Goal: Information Seeking & Learning: Learn about a topic

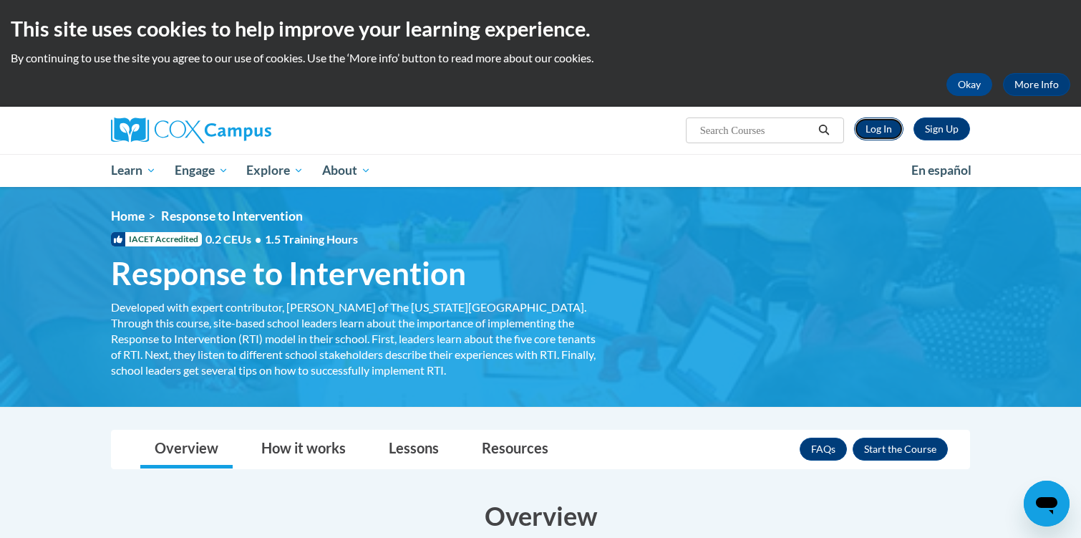
click at [878, 131] on link "Log In" at bounding box center [878, 128] width 49 height 23
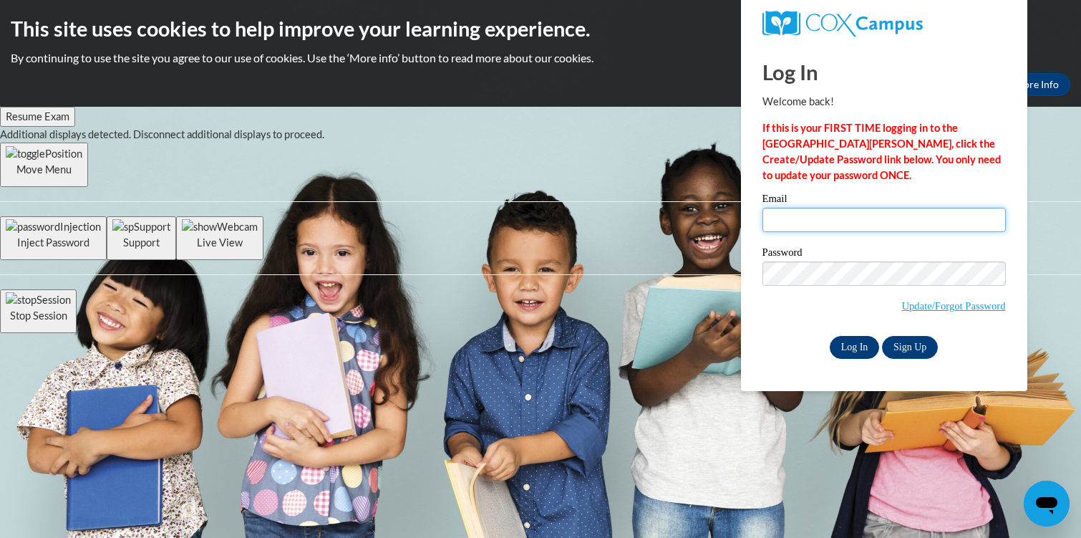
type input "[EMAIL_ADDRESS][DOMAIN_NAME]"
click at [860, 343] on input "Log In" at bounding box center [855, 347] width 50 height 23
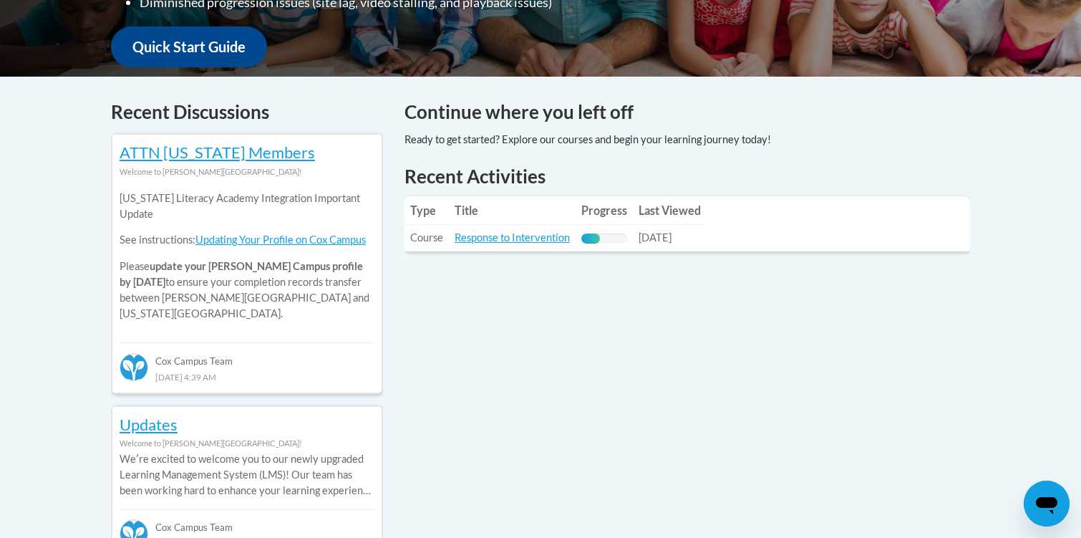
scroll to position [545, 0]
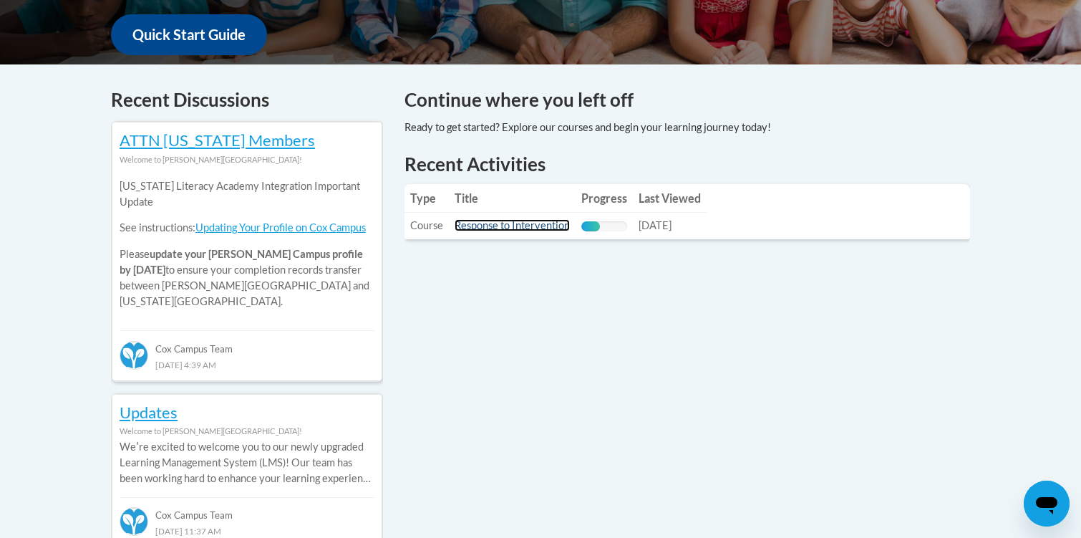
click at [516, 225] on link "Response to Intervention" at bounding box center [512, 225] width 115 height 12
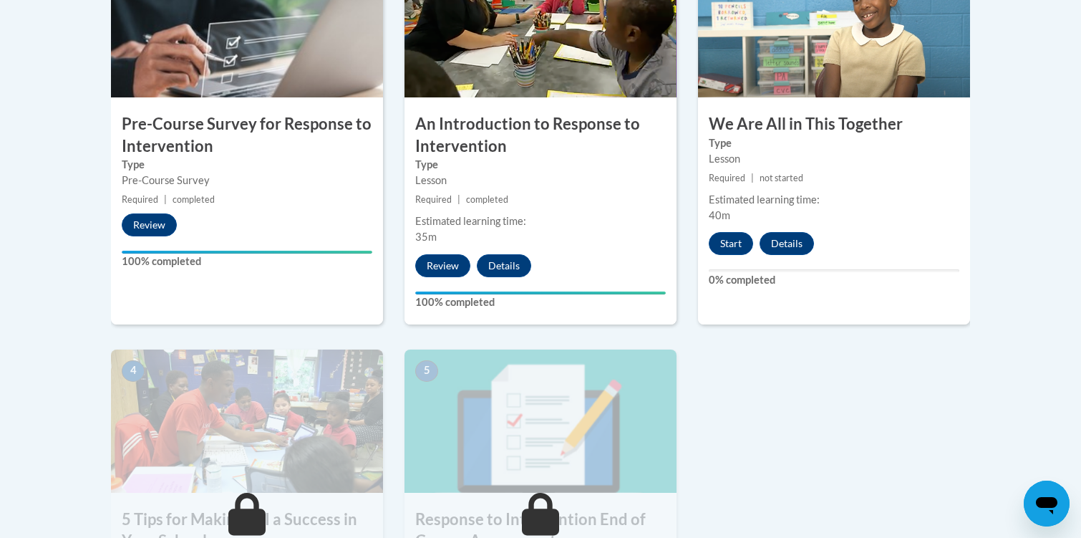
scroll to position [530, 0]
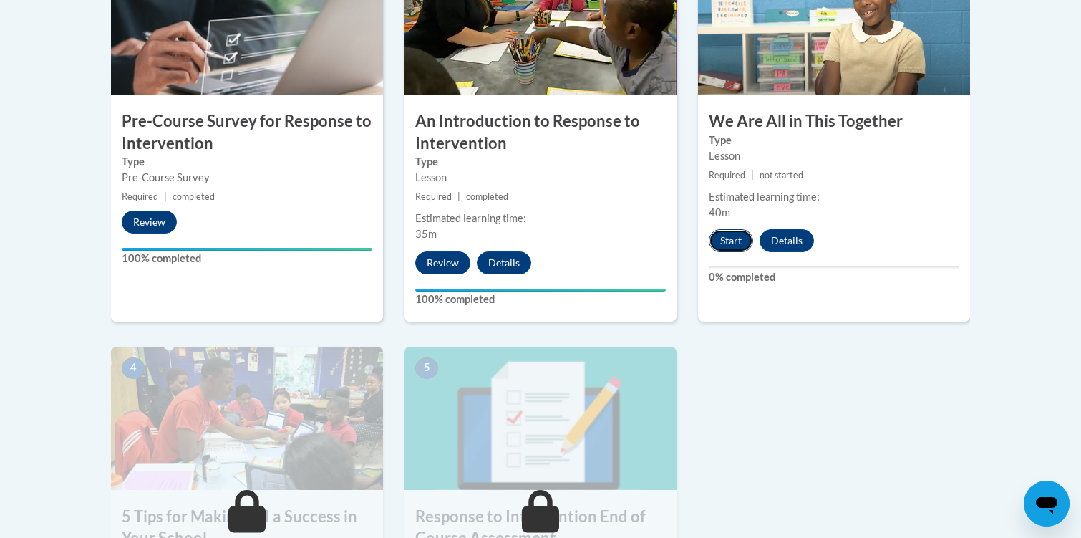
click at [740, 237] on button "Start" at bounding box center [731, 240] width 44 height 23
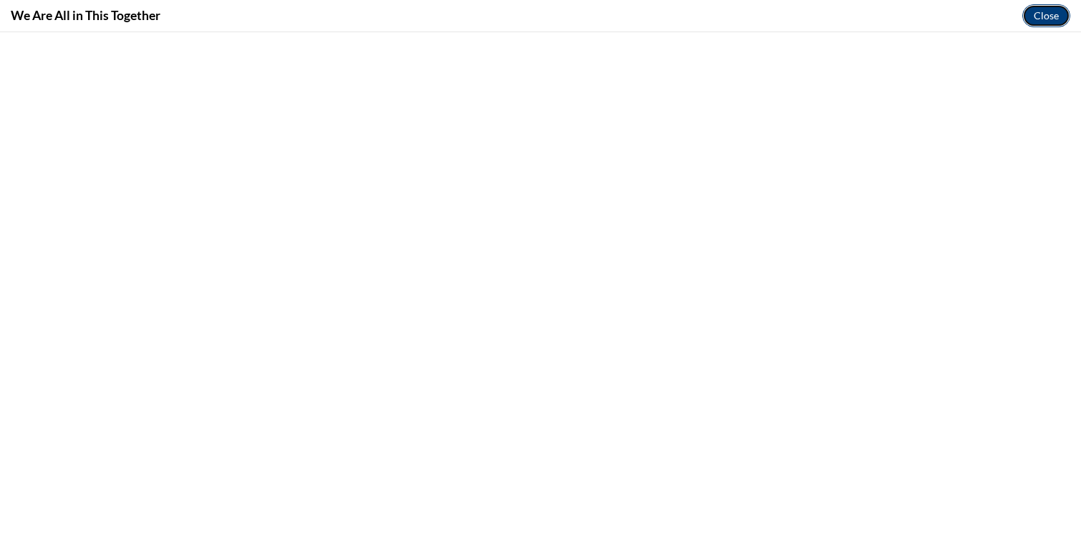
click at [1043, 19] on button "Close" at bounding box center [1047, 15] width 48 height 23
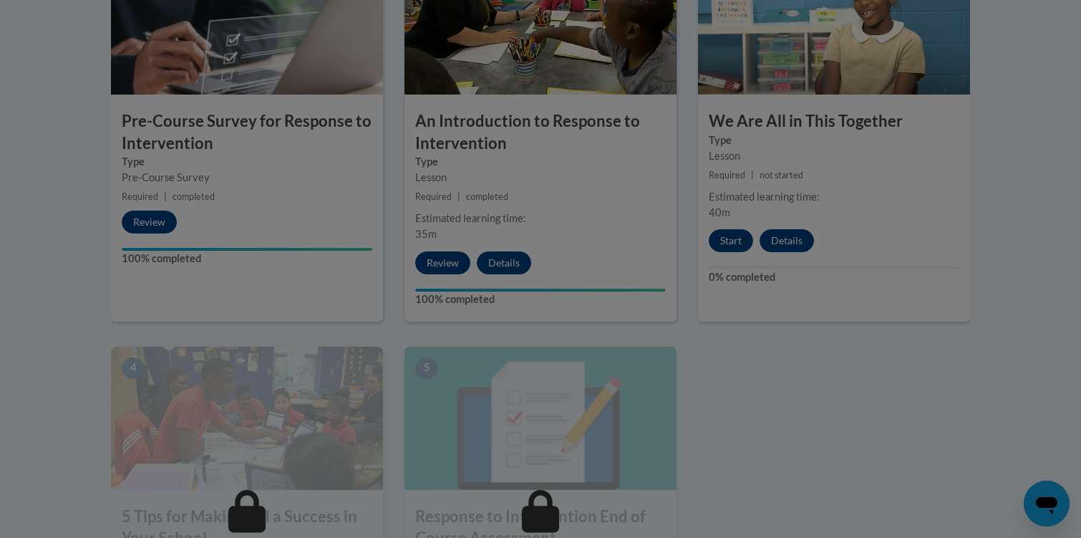
scroll to position [0, 0]
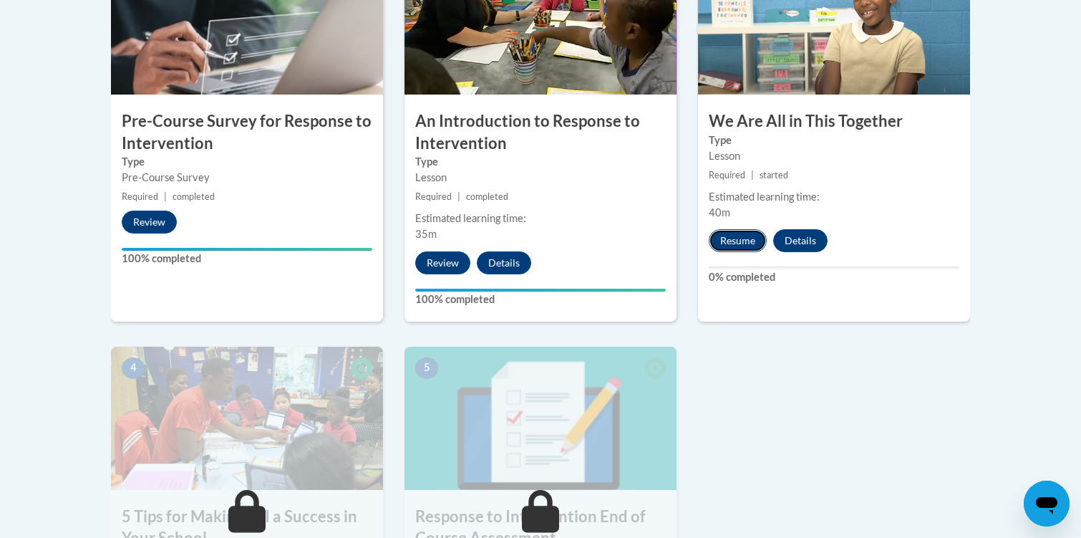
click at [740, 241] on button "Resume" at bounding box center [738, 240] width 58 height 23
